Goal: Information Seeking & Learning: Find specific page/section

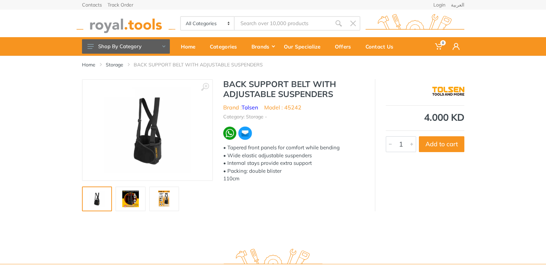
click at [125, 204] on img at bounding box center [131, 199] width 22 height 17
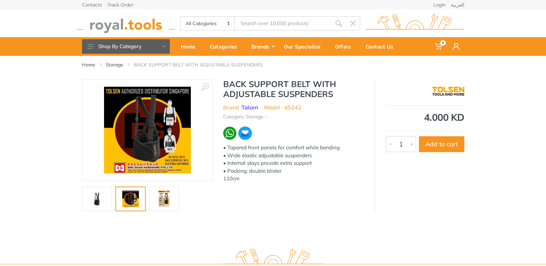
click at [158, 197] on img at bounding box center [164, 199] width 22 height 17
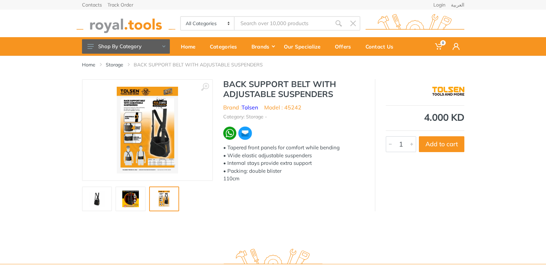
click at [143, 197] on link at bounding box center [130, 199] width 30 height 25
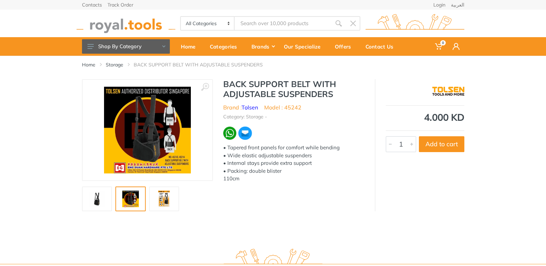
click at [109, 199] on link at bounding box center [97, 199] width 30 height 25
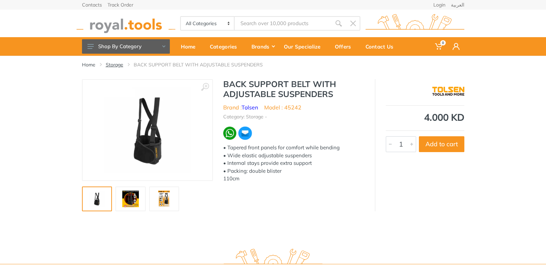
click at [116, 66] on link "Storage" at bounding box center [115, 64] width 18 height 7
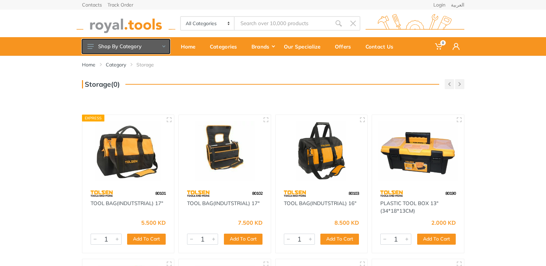
click at [94, 45] on button "Shop By Category" at bounding box center [126, 46] width 88 height 14
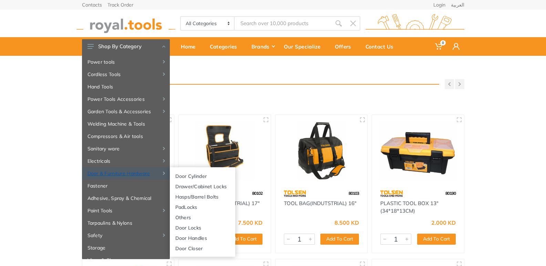
click at [109, 177] on link "Door & Furniture Hardware" at bounding box center [126, 174] width 88 height 12
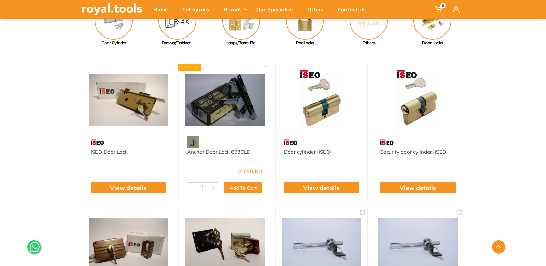
scroll to position [69, 0]
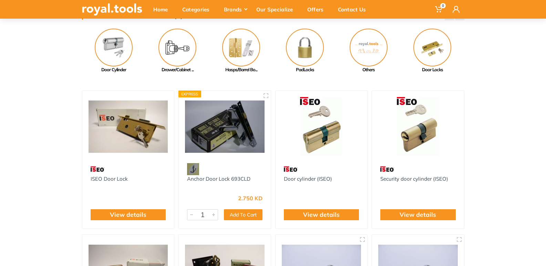
click at [129, 135] on img at bounding box center [129, 127] width 80 height 60
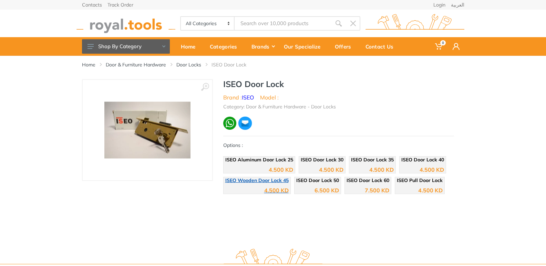
click at [252, 181] on span "ISEO Wooden Door Lock 45" at bounding box center [256, 181] width 63 height 6
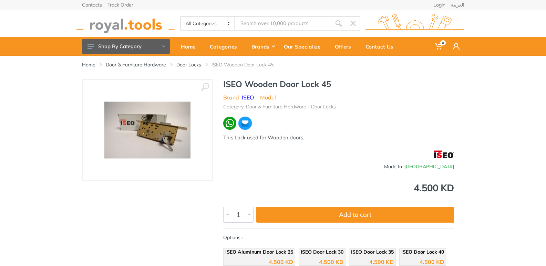
click at [185, 65] on link "Door Locks" at bounding box center [188, 64] width 25 height 7
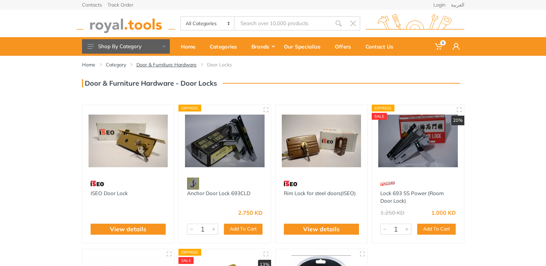
click at [158, 66] on link "Door & Furniture Hardware" at bounding box center [166, 64] width 60 height 7
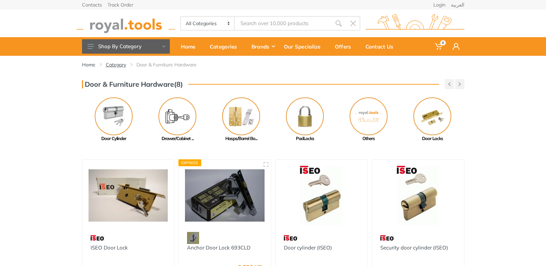
click at [122, 63] on link "Category" at bounding box center [116, 64] width 20 height 7
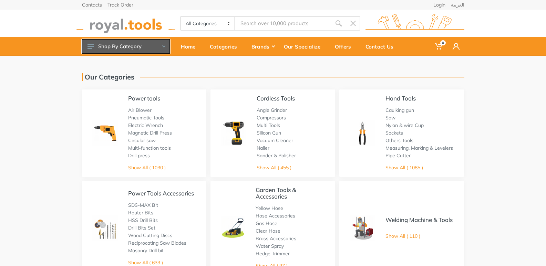
click at [102, 44] on button "Shop By Category" at bounding box center [126, 46] width 88 height 14
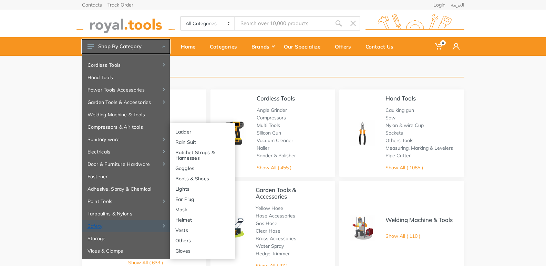
scroll to position [12, 0]
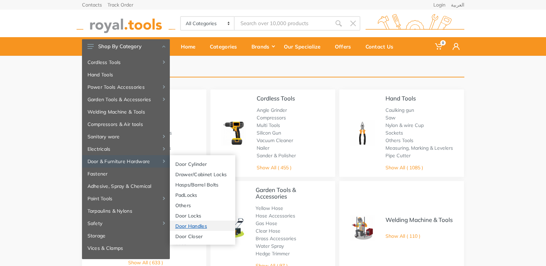
click at [192, 226] on link "Door Handles" at bounding box center [202, 226] width 65 height 10
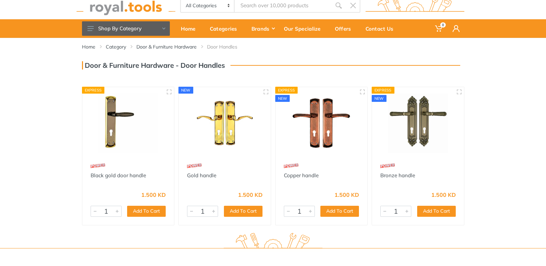
scroll to position [18, 0]
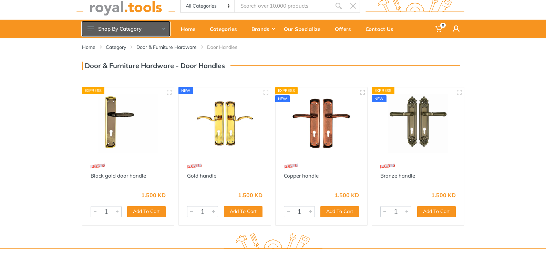
click at [93, 32] on button "Shop By Category" at bounding box center [126, 29] width 88 height 14
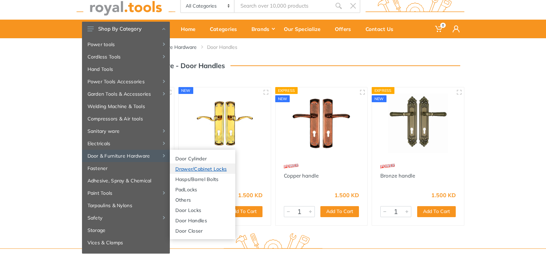
click at [195, 169] on link "Drawer/Cabinet Locks" at bounding box center [202, 169] width 65 height 10
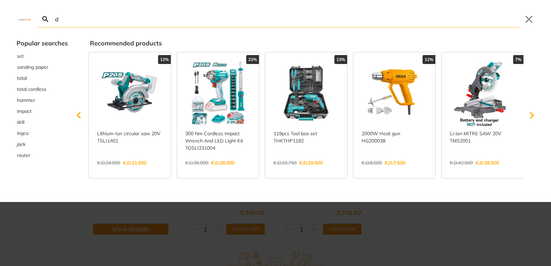
type input "d"
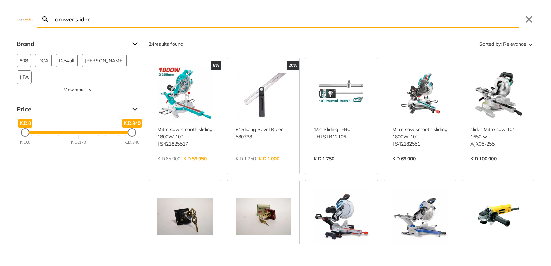
type input "drawer sliders"
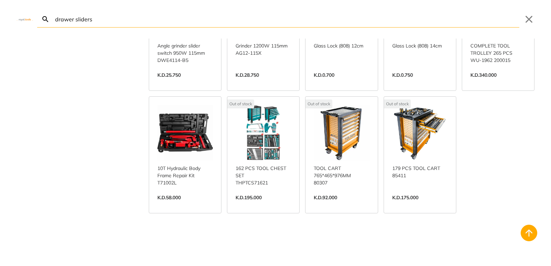
scroll to position [207, 0]
